Goal: Navigation & Orientation: Find specific page/section

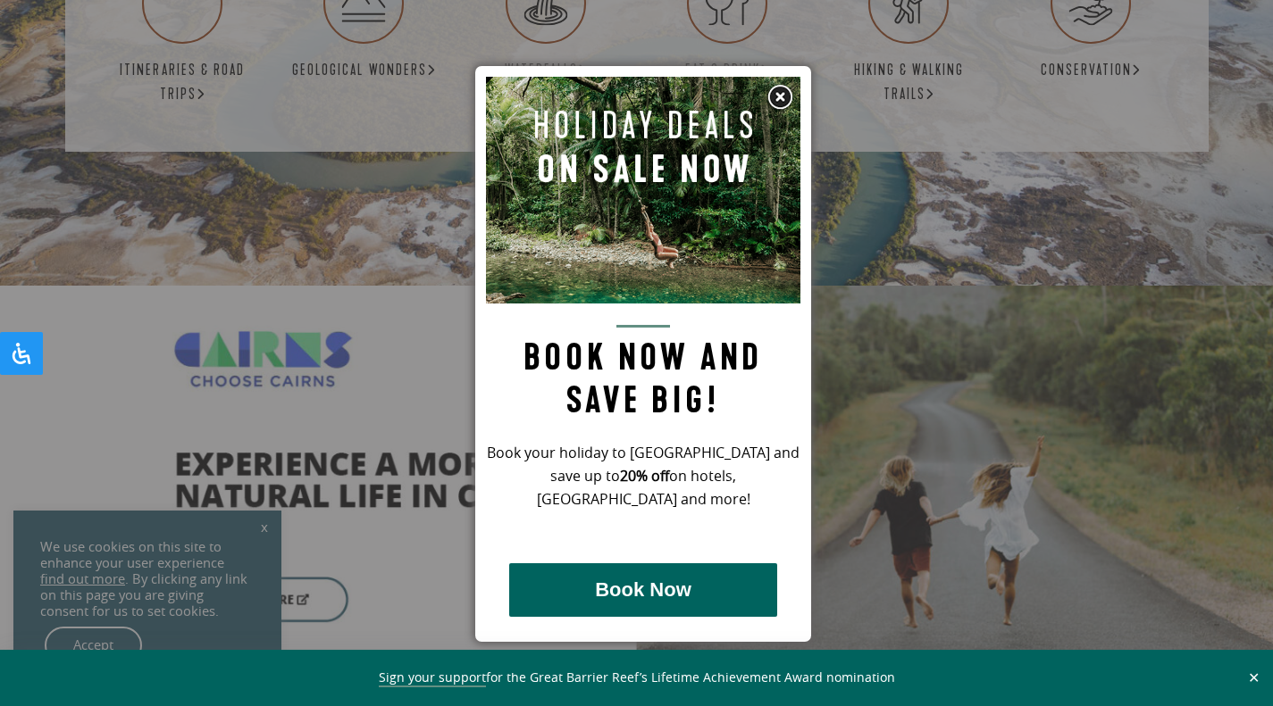
scroll to position [3365, 0]
click at [778, 88] on img at bounding box center [779, 97] width 27 height 27
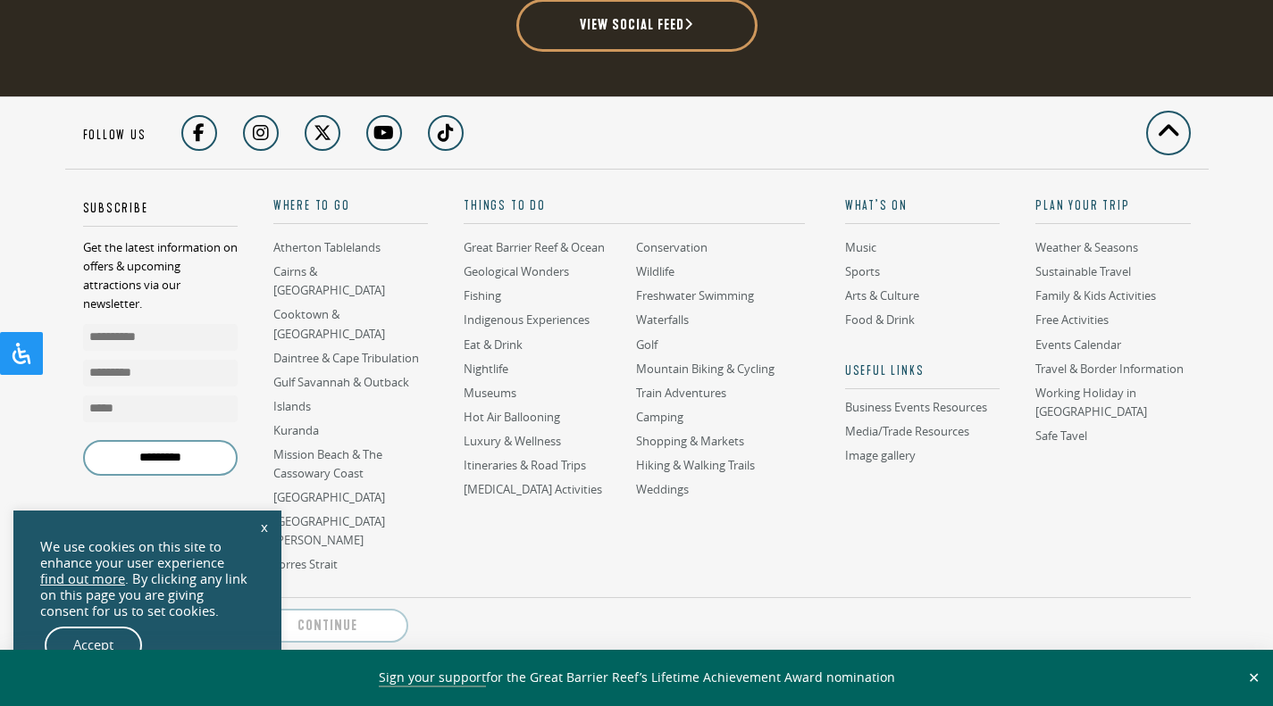
scroll to position [4552, 0]
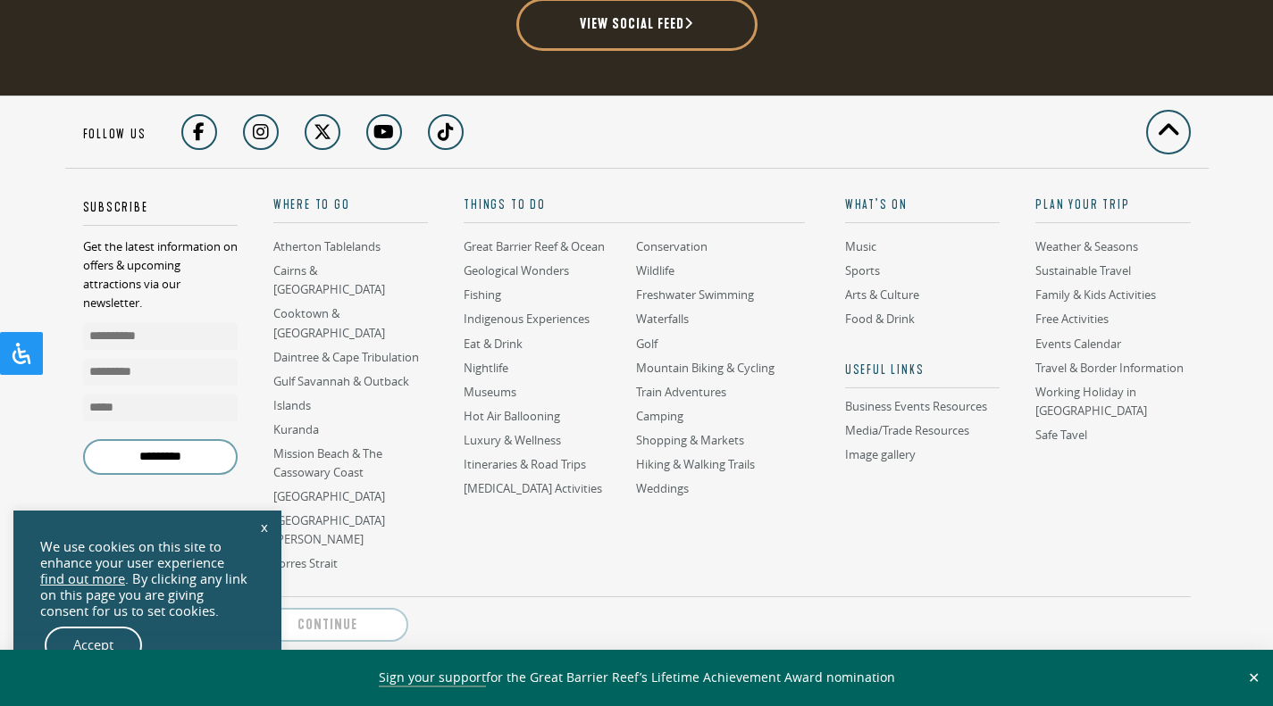
click at [653, 272] on link "Wildlife" at bounding box center [655, 271] width 38 height 17
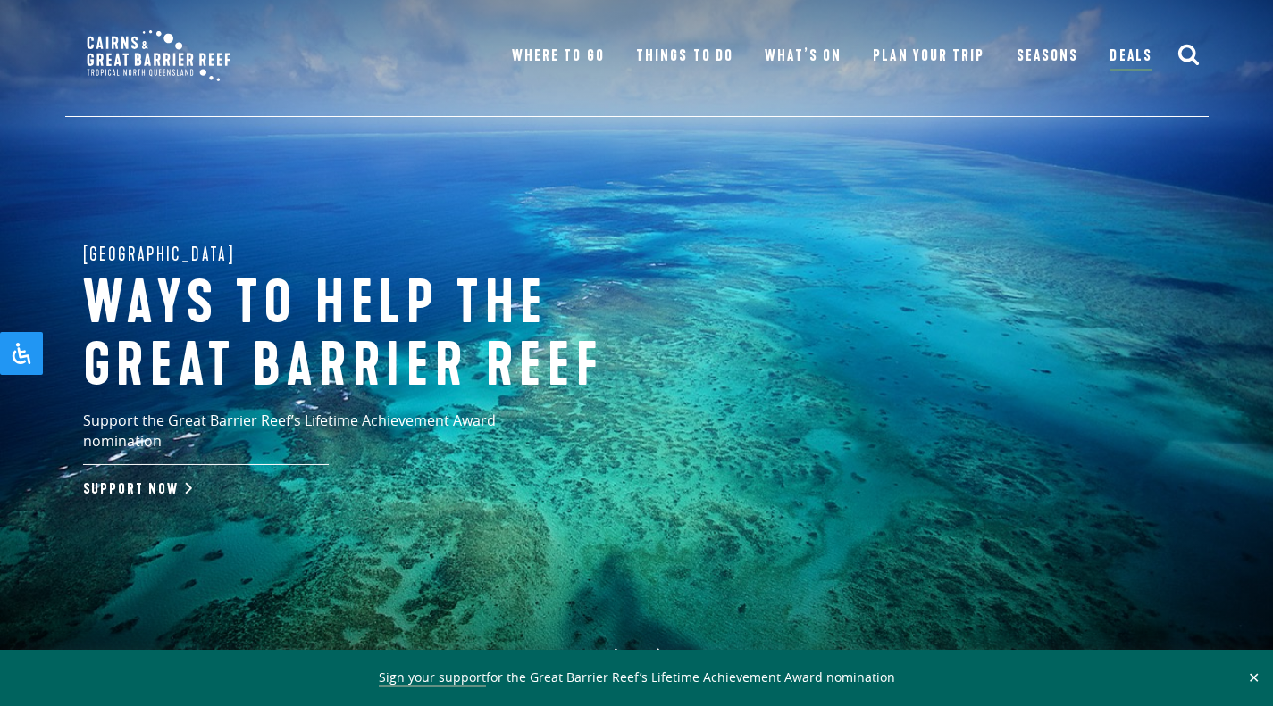
click at [808, 58] on link "What’s On" at bounding box center [803, 56] width 76 height 25
